Goal: Task Accomplishment & Management: Manage account settings

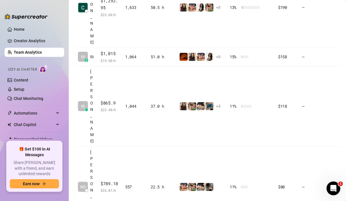
scroll to position [374, 0]
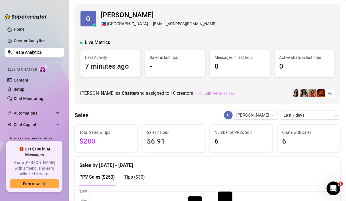
click at [205, 93] on span "Edit Permissions" at bounding box center [220, 93] width 31 height 5
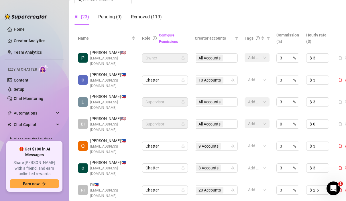
scroll to position [143, 0]
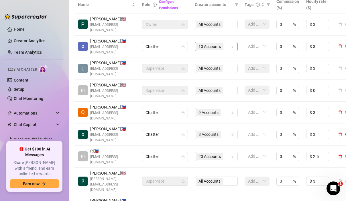
click at [232, 45] on icon "team" at bounding box center [232, 46] width 3 height 3
click at [226, 42] on div "10 Accounts" at bounding box center [213, 46] width 35 height 8
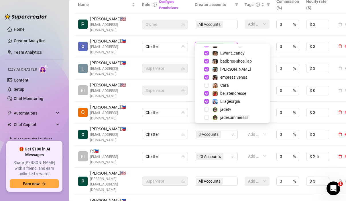
scroll to position [103, 0]
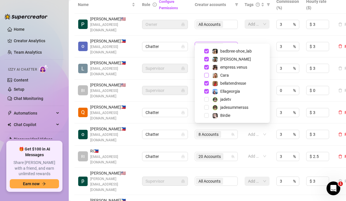
click at [206, 75] on span "Select tree node" at bounding box center [206, 75] width 5 height 5
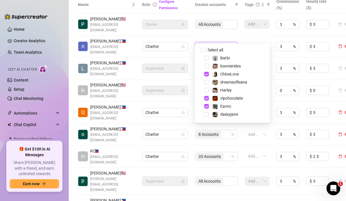
scroll to position [0, 0]
click at [207, 83] on span "Select tree node" at bounding box center [206, 82] width 5 height 5
click at [241, 90] on span "Harley" at bounding box center [239, 90] width 58 height 7
click at [202, 49] on input "Select all" at bounding box center [203, 50] width 5 height 5
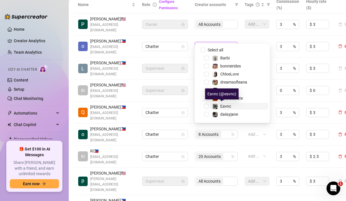
click at [223, 105] on span "Eavnc" at bounding box center [225, 106] width 11 height 5
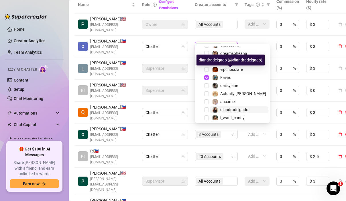
scroll to position [86, 0]
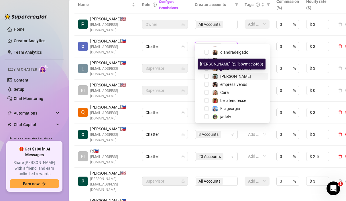
click at [229, 78] on span "[PERSON_NAME]" at bounding box center [235, 76] width 31 height 5
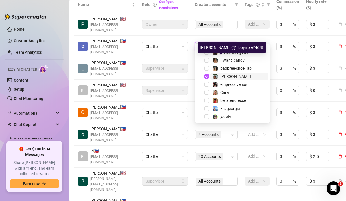
scroll to position [103, 0]
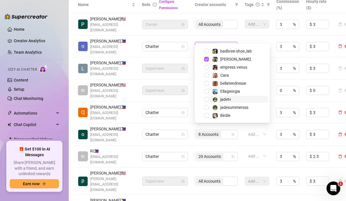
click at [229, 101] on span "jadetv" at bounding box center [225, 99] width 11 height 5
click at [230, 106] on span "jadesummersss" at bounding box center [234, 107] width 28 height 5
click at [245, 68] on span "empress.venus" at bounding box center [233, 67] width 27 height 5
click at [206, 74] on span "Select tree node" at bounding box center [206, 75] width 5 height 5
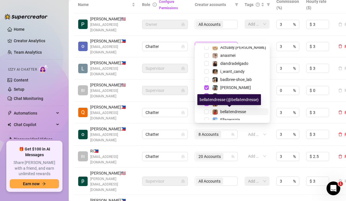
scroll to position [74, 0]
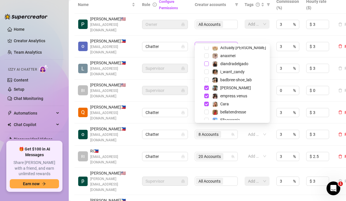
click at [207, 63] on span "Select tree node" at bounding box center [206, 63] width 5 height 5
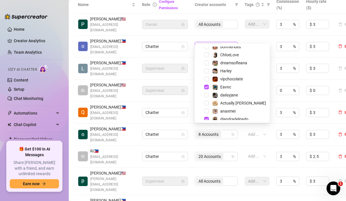
scroll to position [17, 0]
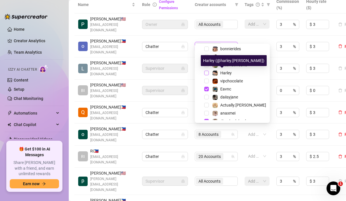
click at [207, 72] on span "Select tree node" at bounding box center [206, 72] width 5 height 5
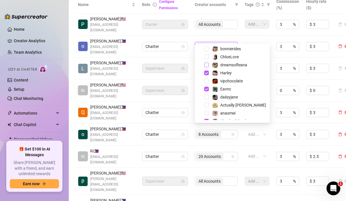
click at [206, 65] on span "Select tree node" at bounding box center [206, 64] width 5 height 5
click at [206, 80] on span "Select tree node" at bounding box center [206, 80] width 5 height 5
click at [207, 58] on span "Select tree node" at bounding box center [206, 56] width 5 height 5
click at [243, 28] on td "Add or enter new" at bounding box center [257, 24] width 32 height 22
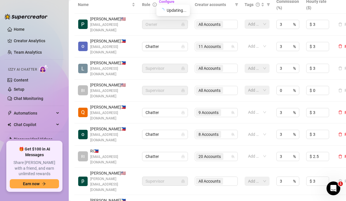
click at [241, 29] on td "Add or enter new" at bounding box center [257, 24] width 32 height 22
click at [225, 43] on input "search" at bounding box center [225, 46] width 1 height 7
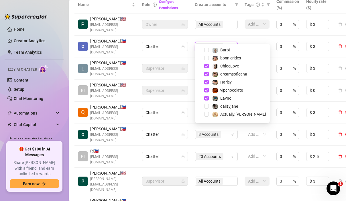
scroll to position [0, 0]
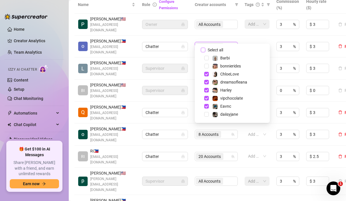
click at [203, 50] on input "Select all" at bounding box center [203, 50] width 5 height 5
checkbox input "false"
click at [207, 114] on span "Select tree node" at bounding box center [206, 114] width 5 height 5
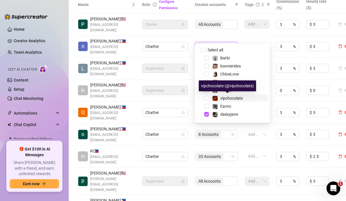
scroll to position [29, 0]
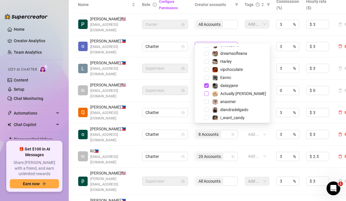
click at [205, 95] on span "Select tree node" at bounding box center [206, 93] width 5 height 5
click at [207, 102] on span "Select tree node" at bounding box center [206, 101] width 5 height 5
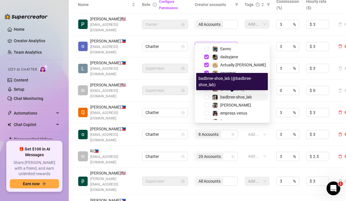
scroll to position [86, 0]
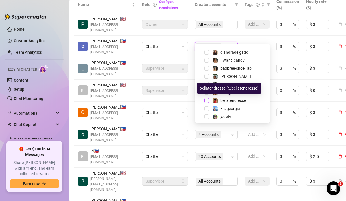
click at [206, 100] on span "Select tree node" at bounding box center [206, 100] width 5 height 5
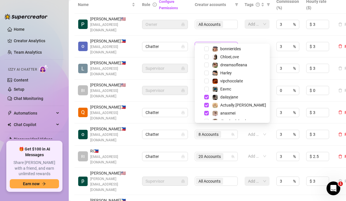
scroll to position [0, 0]
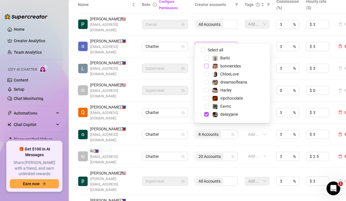
click at [206, 67] on span "Select tree node" at bounding box center [206, 66] width 5 height 5
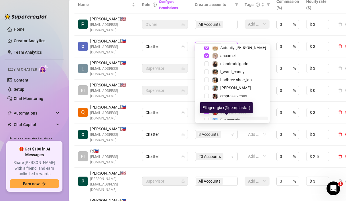
scroll to position [74, 0]
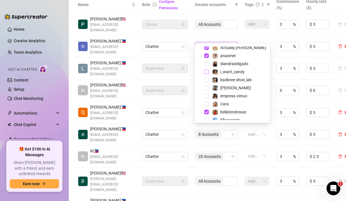
click at [206, 72] on span "Select tree node" at bounding box center [206, 71] width 5 height 5
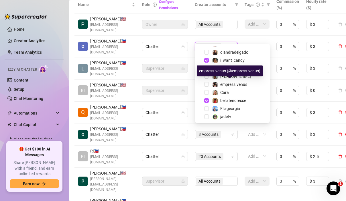
scroll to position [103, 0]
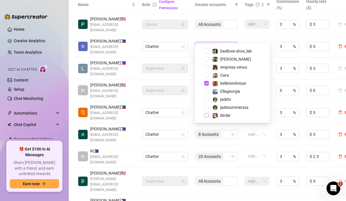
click at [205, 114] on span "Select tree node" at bounding box center [206, 115] width 5 height 5
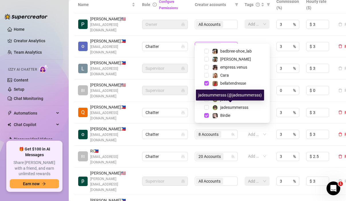
click at [234, 92] on div "jadesummersss (@jadesummersss)" at bounding box center [230, 94] width 68 height 11
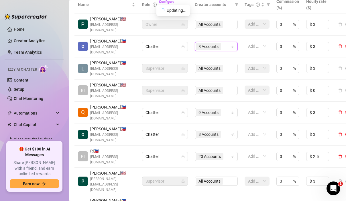
click at [221, 42] on div "8 Accounts" at bounding box center [209, 46] width 26 height 8
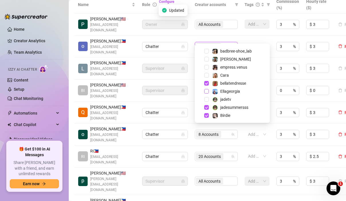
click at [206, 91] on span "Select tree node" at bounding box center [206, 91] width 5 height 5
click at [206, 52] on span "Select tree node" at bounding box center [206, 51] width 5 height 5
click at [239, 29] on td "All Accounts" at bounding box center [216, 24] width 50 height 22
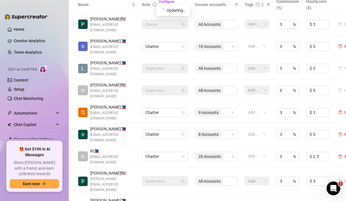
click at [242, 29] on td "Add or enter new" at bounding box center [257, 24] width 32 height 22
click at [239, 26] on td "All Accounts" at bounding box center [216, 24] width 50 height 22
click at [226, 42] on div "10 Accounts" at bounding box center [213, 46] width 35 height 8
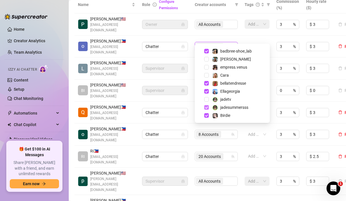
click at [207, 108] on span "Select tree node" at bounding box center [206, 107] width 5 height 5
click at [242, 29] on td "Add or enter new" at bounding box center [257, 24] width 32 height 22
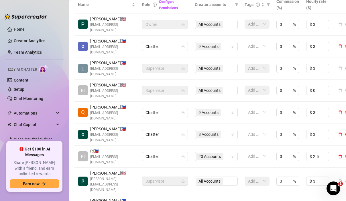
scroll to position [201, 0]
